Goal: Task Accomplishment & Management: Manage account settings

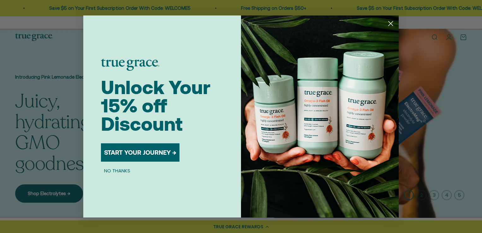
click at [393, 22] on circle "Close dialog" at bounding box center [391, 23] width 10 height 10
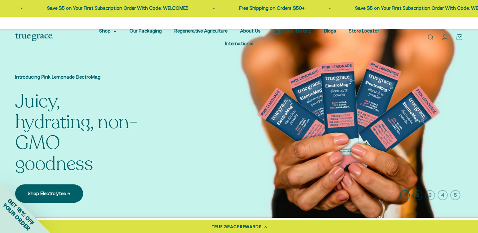
click at [448, 34] on link "Open account page" at bounding box center [444, 37] width 7 height 7
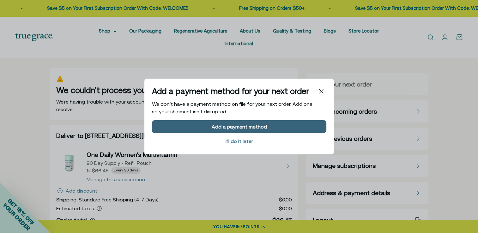
click at [261, 125] on div "Add a payment method" at bounding box center [238, 126] width 55 height 5
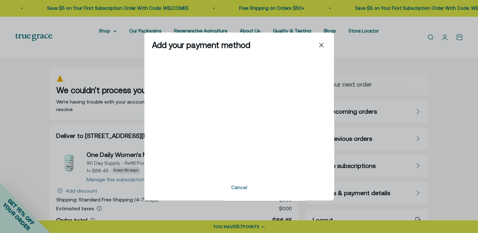
click at [237, 48] on div at bounding box center [239, 45] width 174 height 10
click at [320, 44] on icon "Close" at bounding box center [321, 45] width 4 height 4
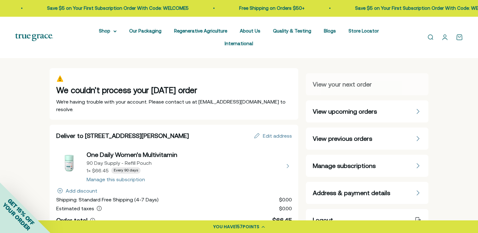
click at [338, 188] on span "Address & payment details" at bounding box center [350, 192] width 77 height 9
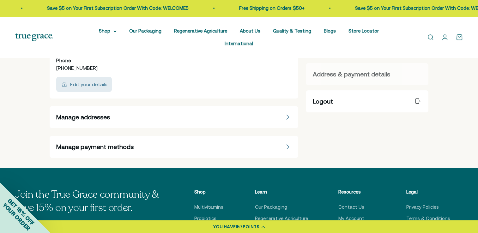
scroll to position [116, 0]
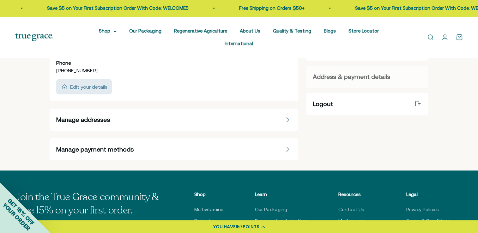
click at [275, 145] on div "Manage payment methods" at bounding box center [174, 149] width 236 height 9
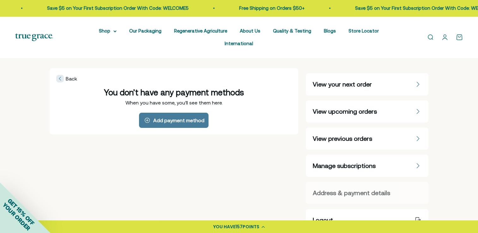
click at [243, 87] on div "You don’t have any payment methods" at bounding box center [174, 92] width 236 height 10
click at [193, 88] on span "You don’t have any payment methods" at bounding box center [174, 92] width 140 height 9
click at [243, 113] on div "Add payment method" at bounding box center [174, 120] width 236 height 15
click at [322, 161] on span "Manage subscriptions" at bounding box center [343, 165] width 63 height 9
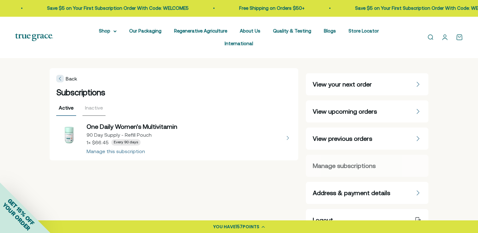
click at [122, 141] on button "view details about One Daily Women's Multivitamin 90 Day Supply - Refill Pouch …" at bounding box center [174, 138] width 236 height 32
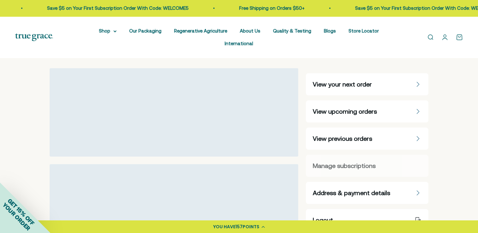
select select "90 Day"
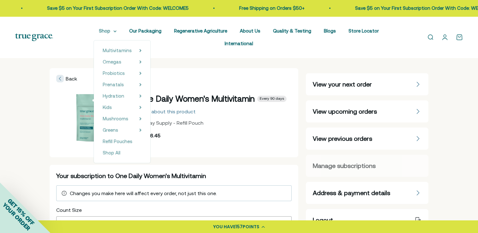
click at [99, 31] on summary "Shop" at bounding box center [108, 31] width 18 height 8
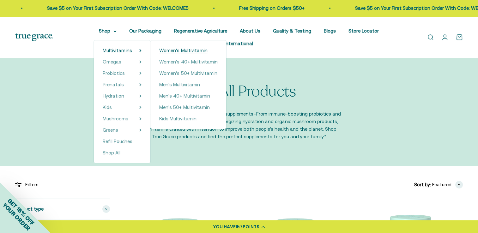
click at [166, 51] on span "Women's Multivitamin" at bounding box center [183, 50] width 48 height 5
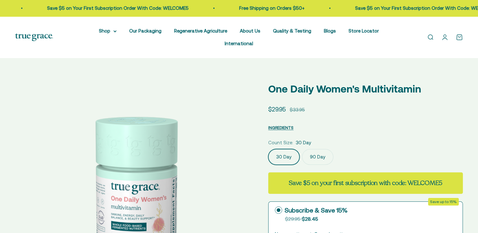
select select "3"
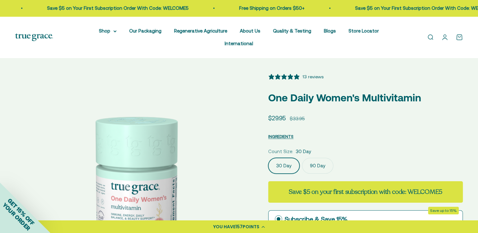
click at [316, 158] on label "90 Day" at bounding box center [317, 166] width 31 height 16
click at [268, 158] on input "90 Day" at bounding box center [268, 158] width 0 height 0
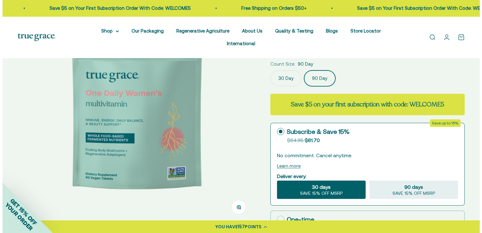
scroll to position [120, 0]
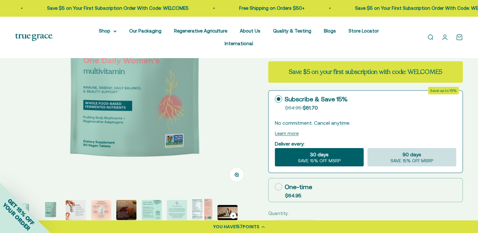
click at [412, 158] on span "SAVE 15% OFF MSRP" at bounding box center [411, 161] width 43 height 6
click at [367, 148] on input "90 days SAVE 15% OFF MSRP" at bounding box center [367, 148] width 0 height 0
radio input "true"
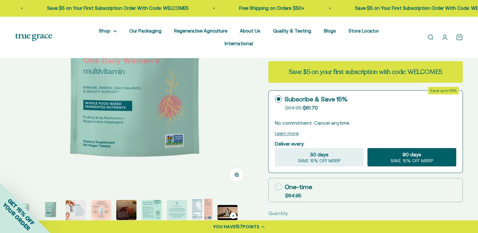
click at [400, 224] on div "Add to cart" at bounding box center [400, 228] width 100 height 8
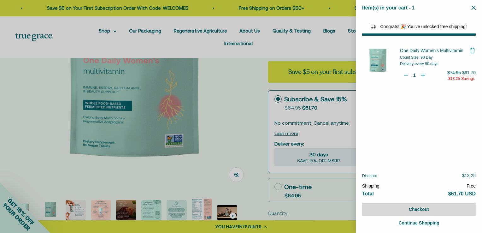
select select "40058329235648"
select select "44163639509206"
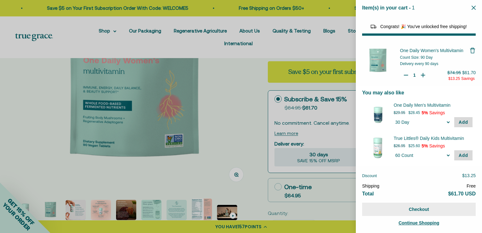
click at [416, 211] on button "Checkout" at bounding box center [419, 209] width 114 height 13
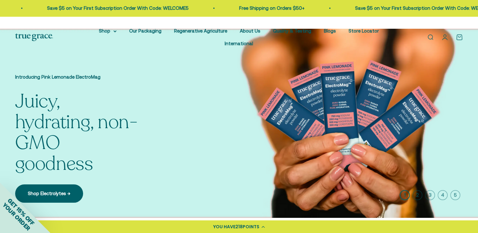
click at [443, 34] on link "Open account page" at bounding box center [444, 37] width 7 height 7
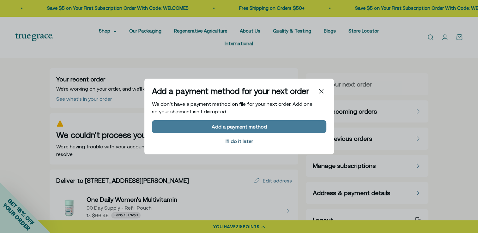
click at [243, 137] on span "I’ll do it later" at bounding box center [239, 140] width 174 height 11
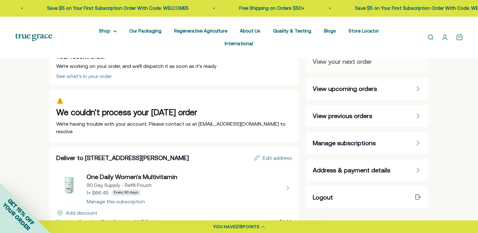
scroll to position [25, 0]
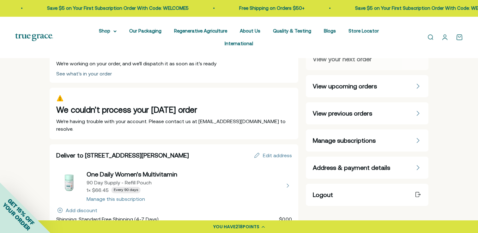
click at [83, 71] on div "See what’s in your order" at bounding box center [84, 73] width 56 height 5
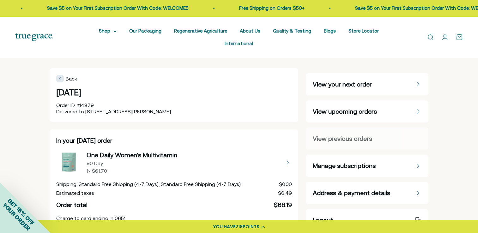
click at [59, 77] on icon at bounding box center [60, 78] width 2 height 3
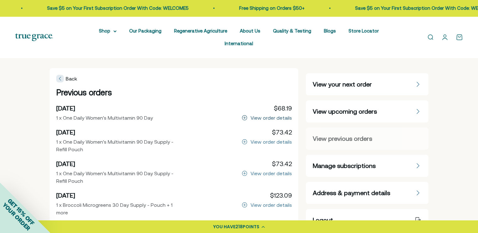
click at [258, 115] on div "View order details" at bounding box center [270, 117] width 41 height 5
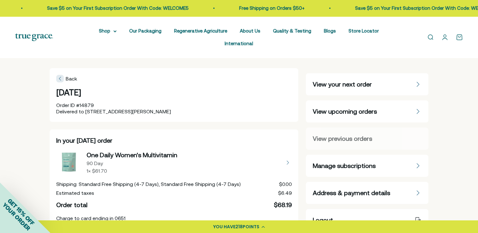
click at [373, 161] on span "Manage subscriptions" at bounding box center [343, 165] width 63 height 9
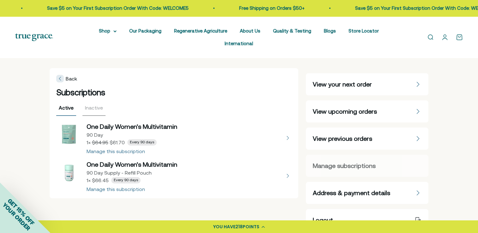
click at [130, 177] on button "view details about One Daily Women's Multivitamin 90 Day Supply - Refill Pouch …" at bounding box center [174, 176] width 236 height 32
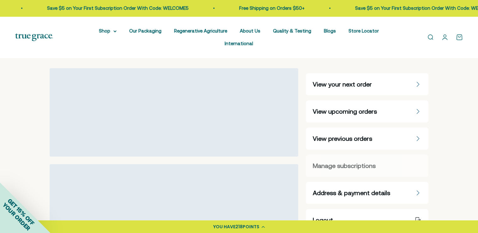
select select "90 Day"
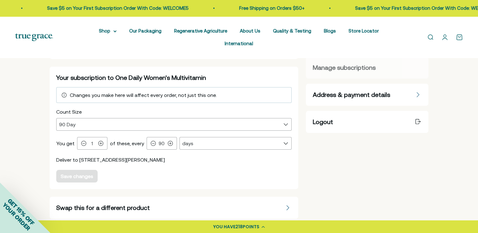
scroll to position [103, 0]
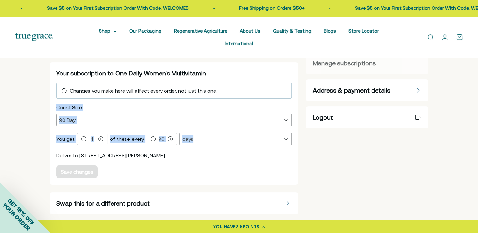
drag, startPoint x: 230, startPoint y: 84, endPoint x: 233, endPoint y: 117, distance: 33.3
click at [233, 117] on div "Your subscription to One Daily Women's Multivitamin Changes you make here will …" at bounding box center [174, 123] width 236 height 109
click at [27, 143] on div "Back One Daily Women's Multivitamin Every 90 days More about this product 90 Da…" at bounding box center [239, 97] width 478 height 284
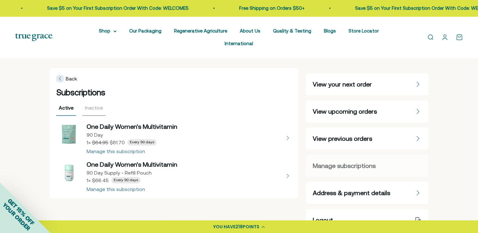
click at [163, 122] on button "view details about One Daily Women's Multivitamin 90 Day 1 × $61.70 Every 90 da…" at bounding box center [174, 138] width 236 height 32
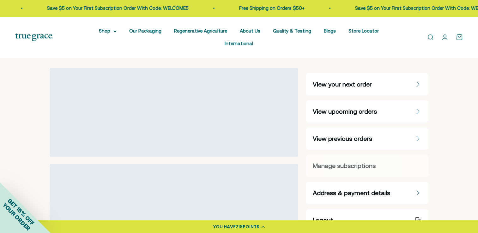
select select "90 Day"
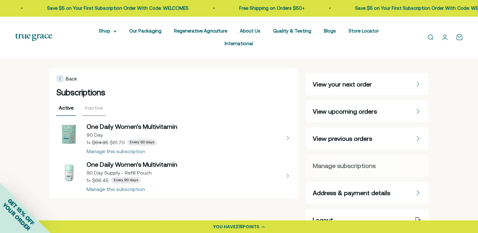
click at [130, 160] on button "view details about One Daily Women's Multivitamin 90 Day Supply - Refill Pouch …" at bounding box center [174, 176] width 236 height 32
select select "90 Day"
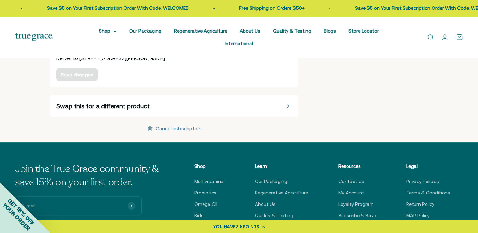
scroll to position [266, 0]
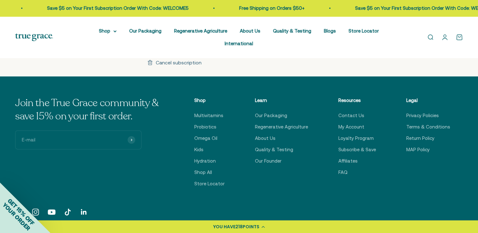
click at [169, 60] on div "Cancel subscription" at bounding box center [179, 62] width 46 height 5
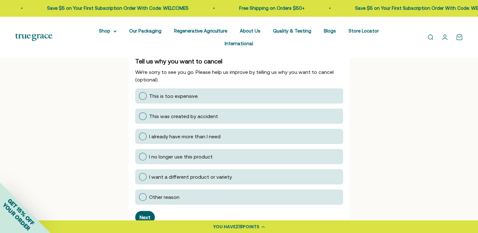
scroll to position [105, 0]
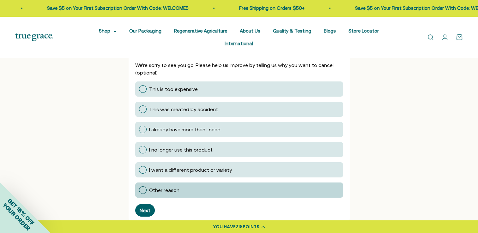
click at [142, 186] on div at bounding box center [143, 190] width 8 height 8
click at [139, 190] on input "Other reason" at bounding box center [139, 190] width 0 height 0
click at [143, 208] on div "Next" at bounding box center [145, 210] width 11 height 5
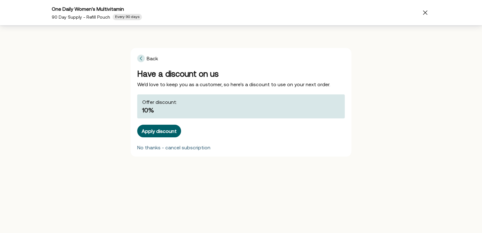
click at [181, 148] on div "No thanks - cancel subscription" at bounding box center [173, 147] width 73 height 5
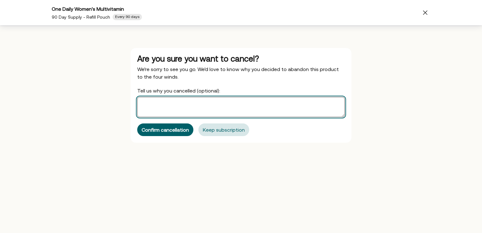
click at [197, 107] on textarea "Tell us why you cancelled (optional):" at bounding box center [241, 107] width 208 height 20
type textarea "Could not add new payment method."
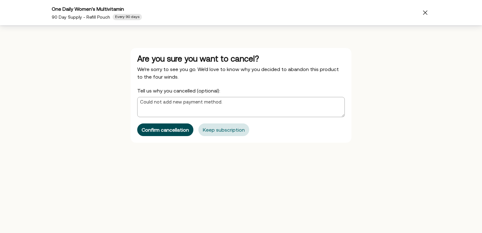
click at [175, 127] on div "Confirm cancellation" at bounding box center [165, 129] width 47 height 5
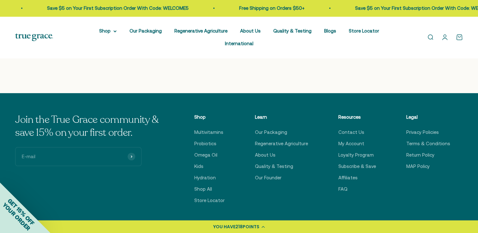
click at [443, 34] on link "Open account page" at bounding box center [444, 37] width 7 height 7
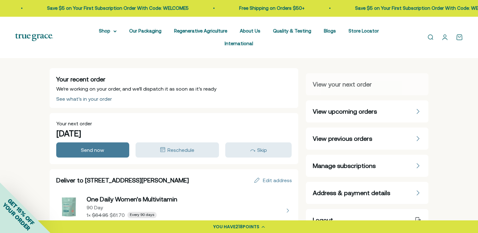
click at [92, 96] on div "See what’s in your order" at bounding box center [84, 98] width 56 height 5
